Goal: Check status

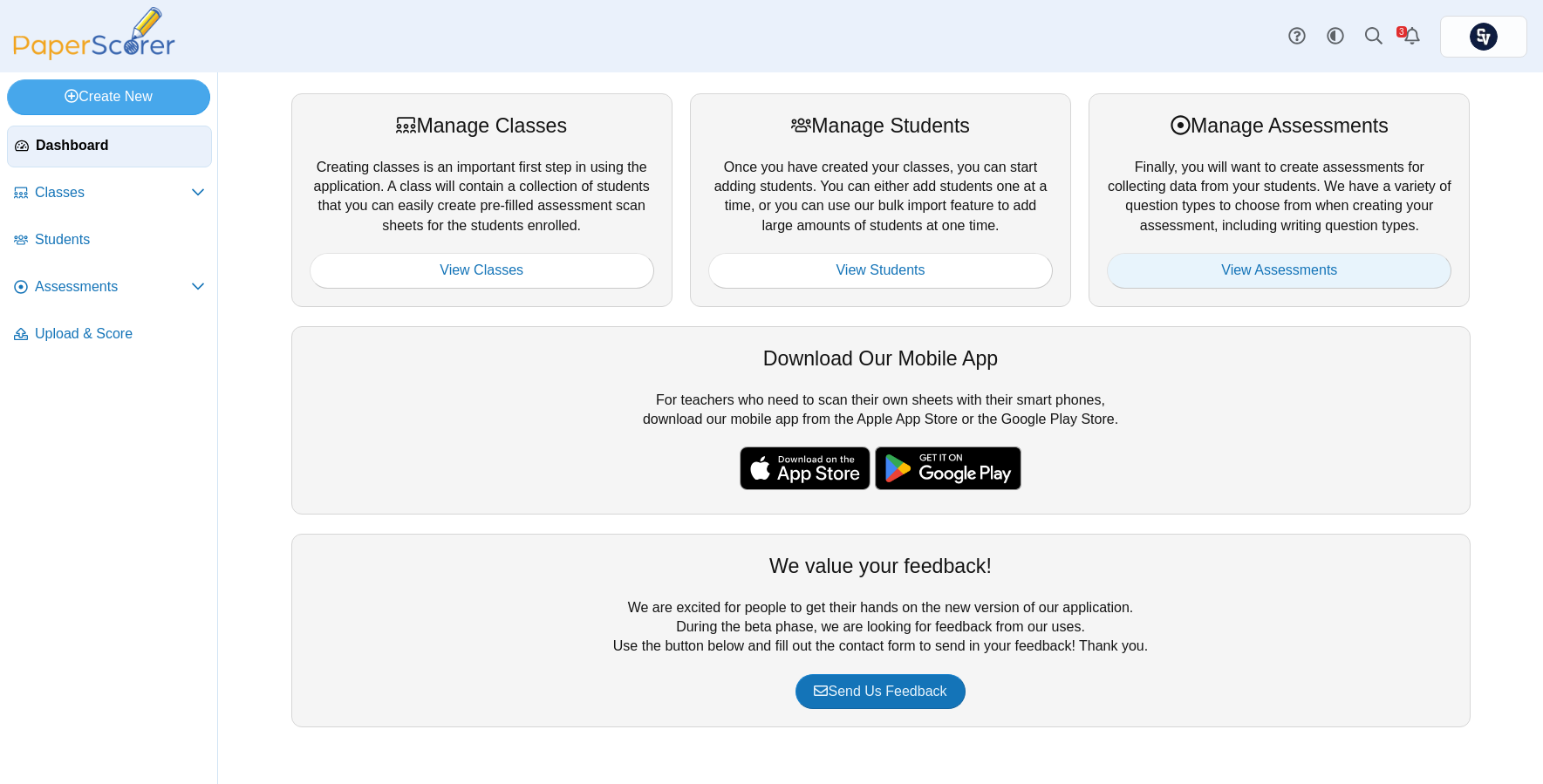
click at [1192, 268] on link "View Assessments" at bounding box center [1279, 269] width 345 height 35
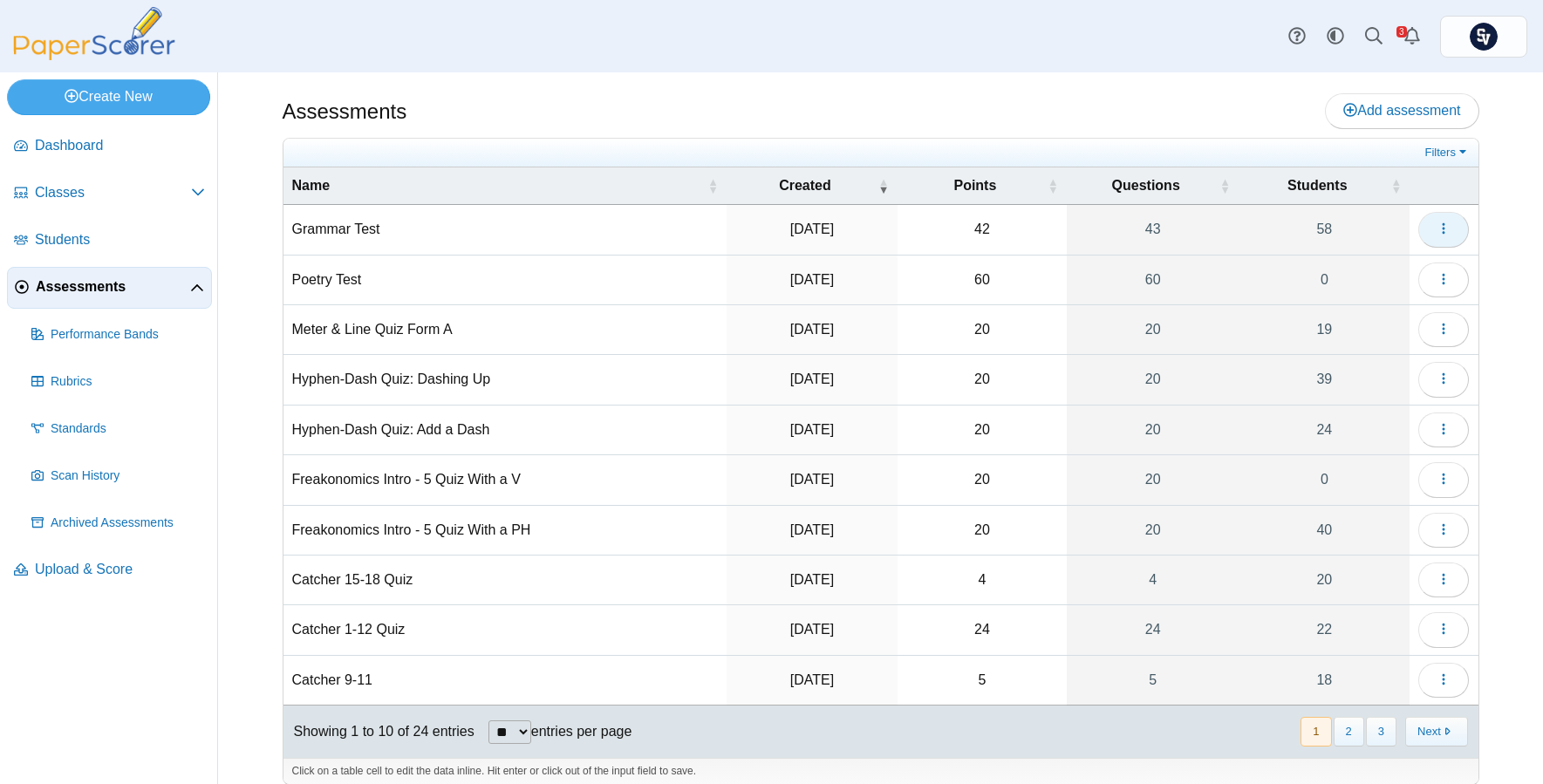
click at [1437, 221] on span "button" at bounding box center [1444, 228] width 14 height 15
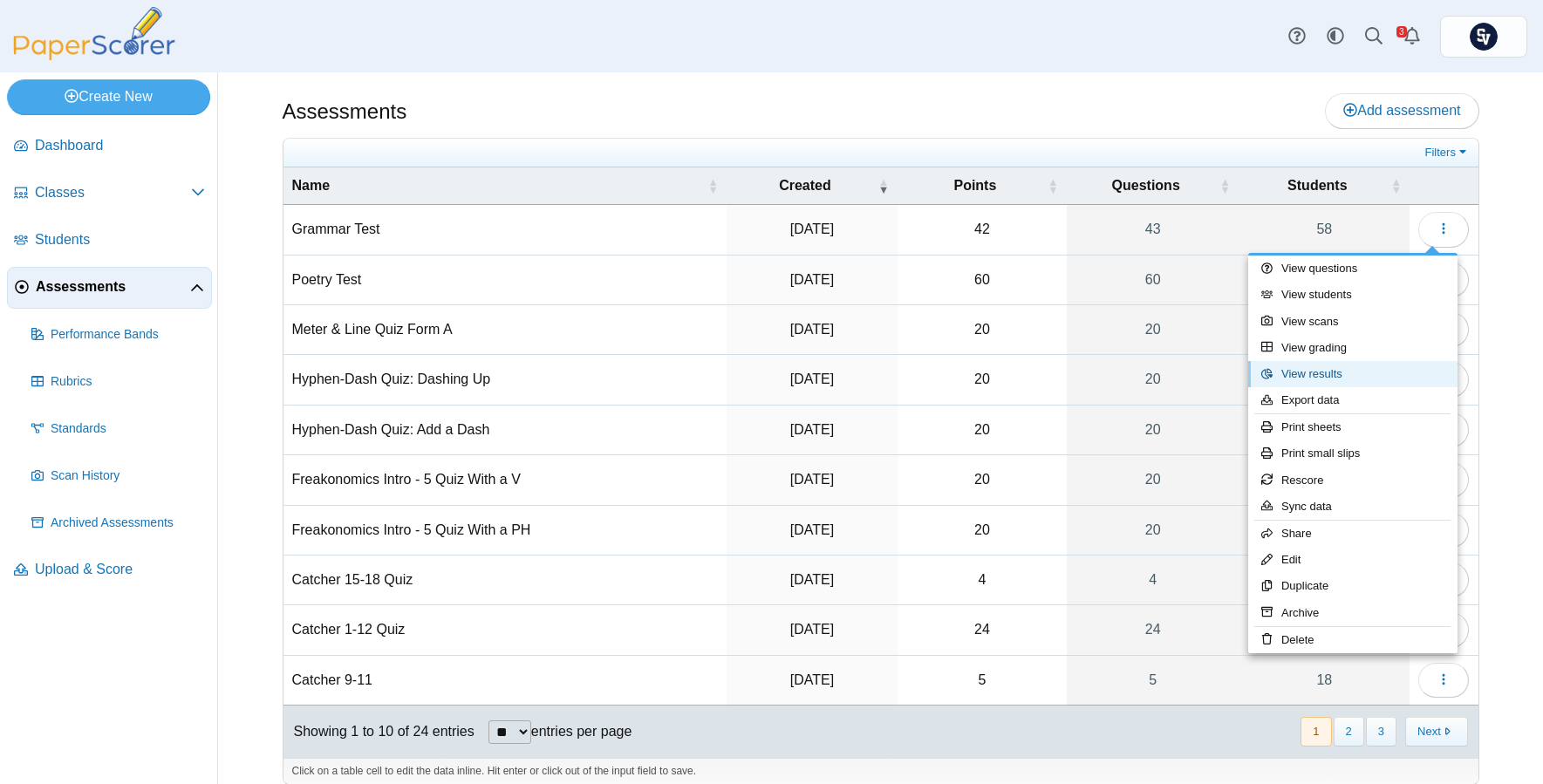
click at [1371, 384] on link "View results" at bounding box center [1353, 373] width 210 height 26
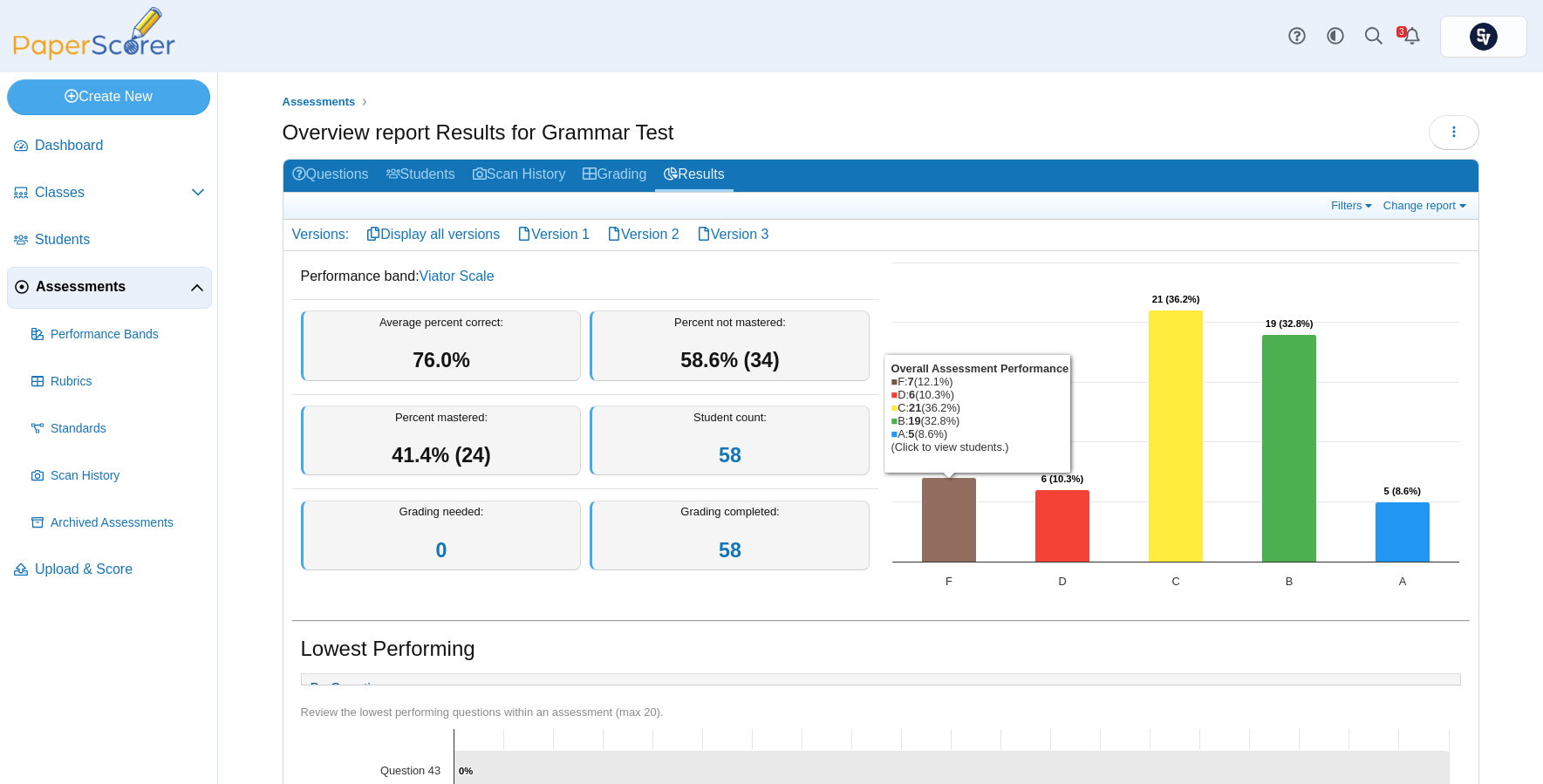
click at [930, 496] on icon "F, 7. Overall Assessment Performance." at bounding box center [947, 519] width 55 height 84
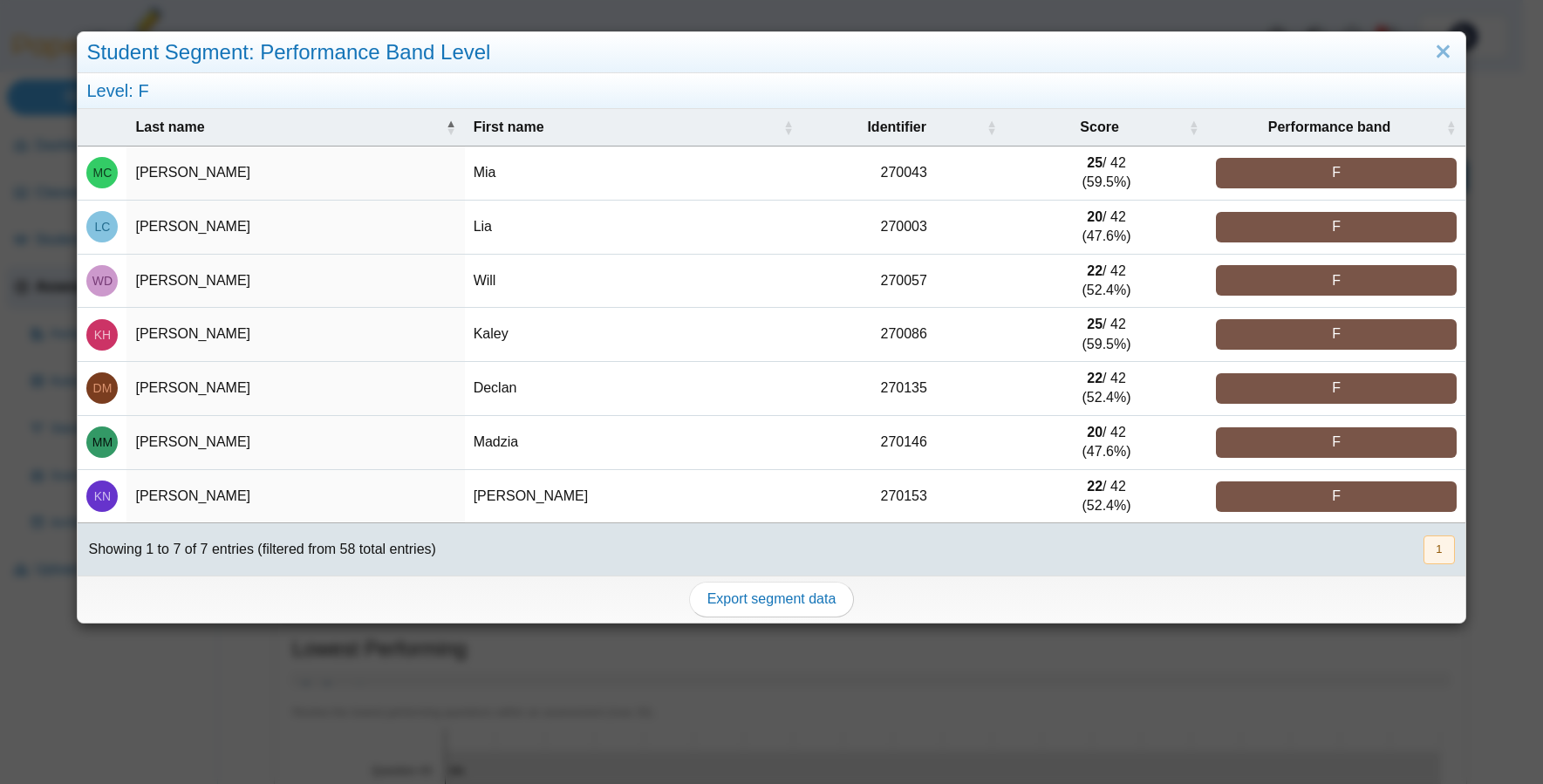
click at [1123, 691] on div "Student Segment: Performance Band Level Level: F Last name First name Identifie…" at bounding box center [771, 392] width 1543 height 784
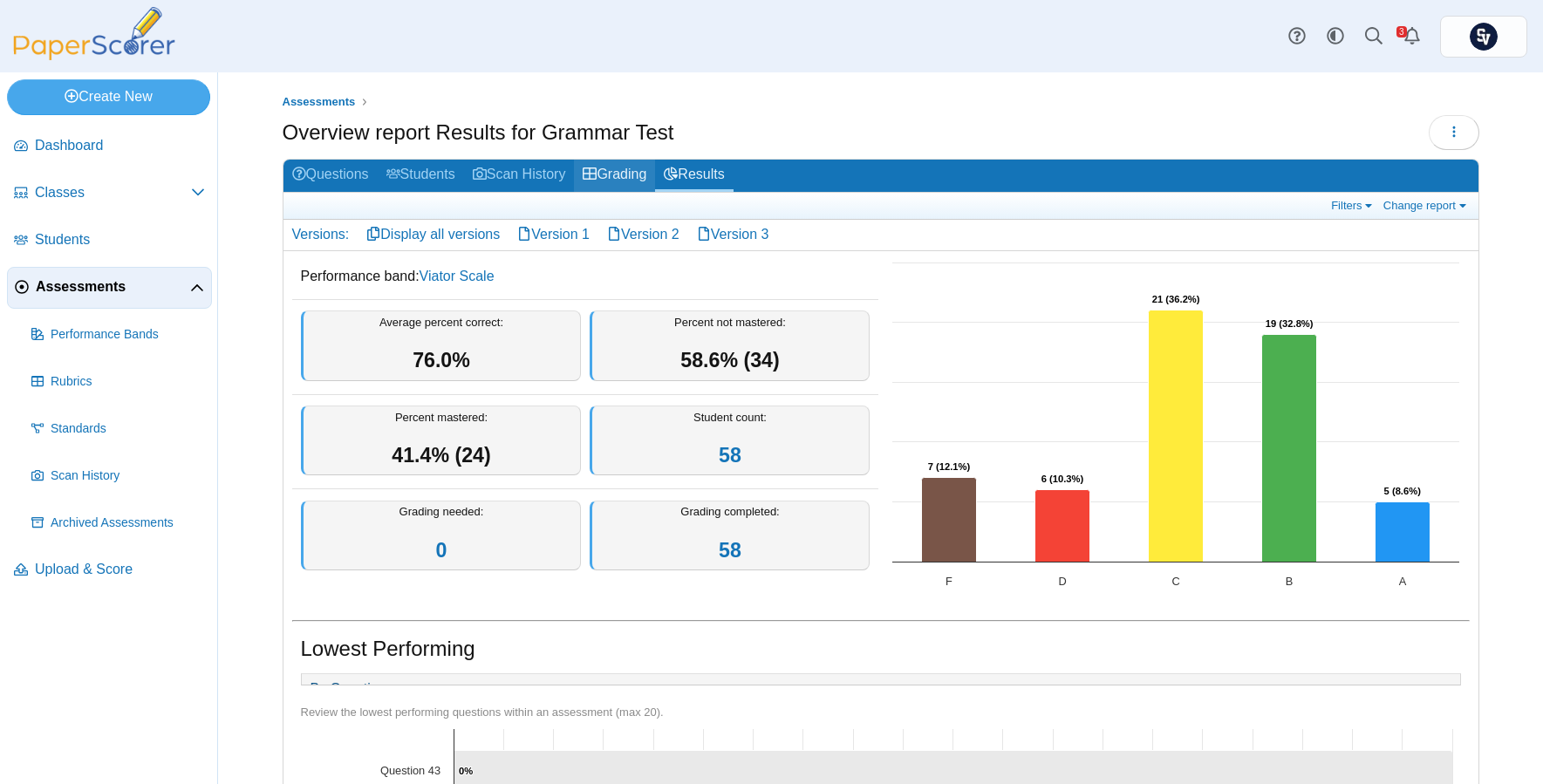
click at [628, 181] on link "Grading" at bounding box center [614, 175] width 81 height 32
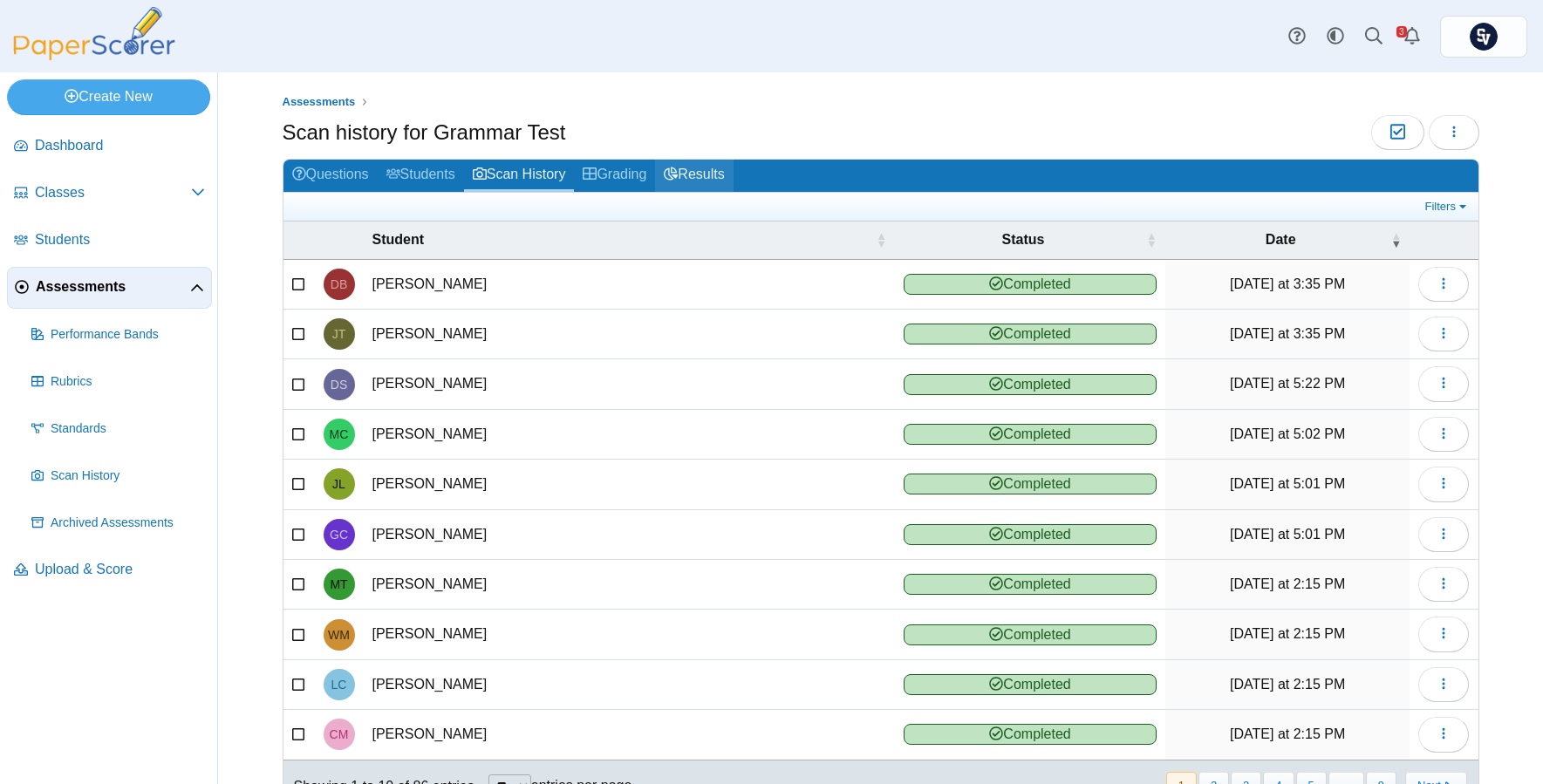
click at [699, 172] on link "Results" at bounding box center [693, 175] width 78 height 32
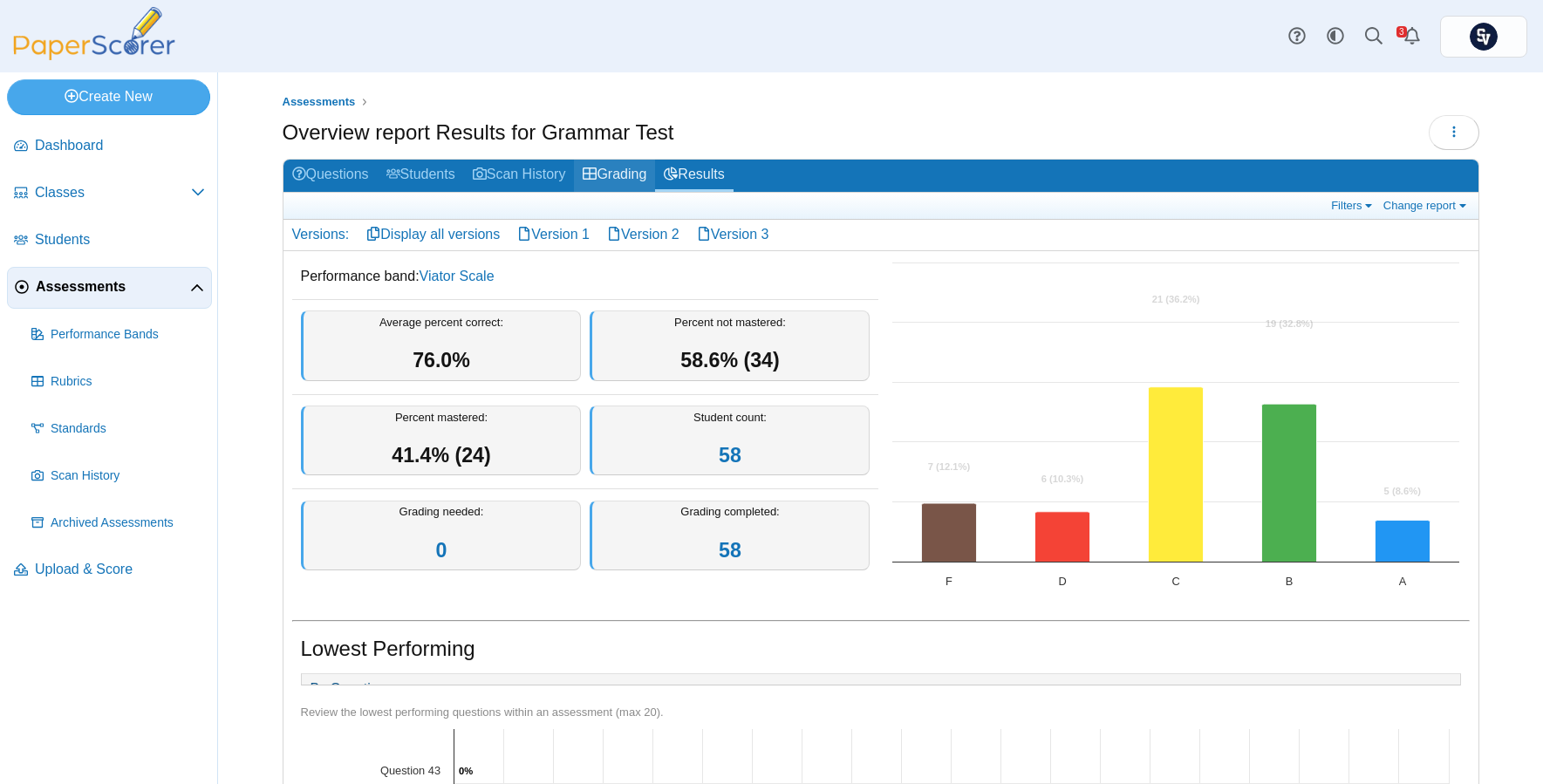
click at [621, 183] on link "Grading" at bounding box center [614, 175] width 81 height 32
